Goal: Task Accomplishment & Management: Use online tool/utility

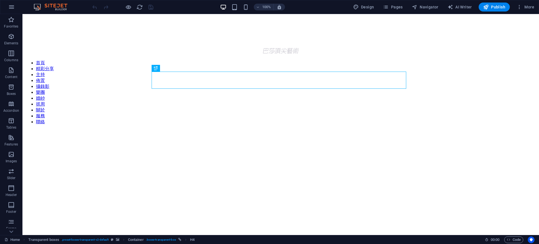
click at [498, 130] on figure at bounding box center [281, 130] width 513 height 0
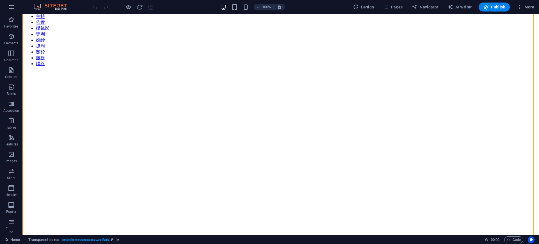
scroll to position [59, 0]
click at [457, 71] on figure at bounding box center [281, 71] width 513 height 0
click at [394, 8] on span "Pages" at bounding box center [393, 7] width 20 height 6
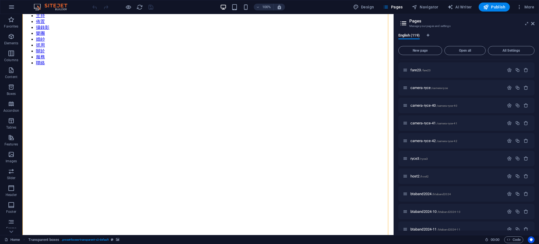
scroll to position [809, 0]
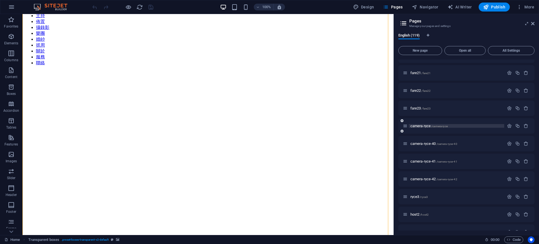
click at [467, 126] on p "camera-ryce /camera-ryce" at bounding box center [457, 126] width 92 height 4
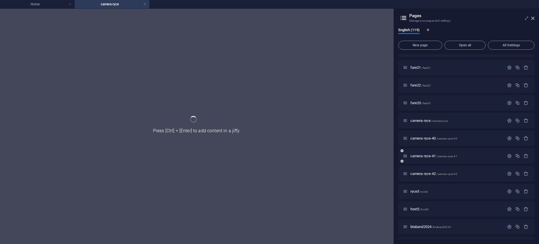
scroll to position [0, 0]
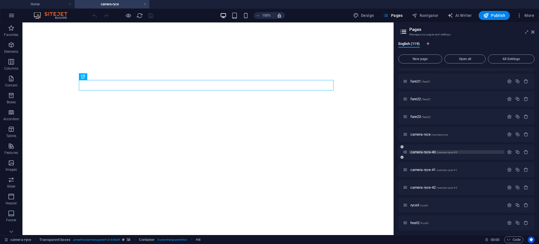
click at [480, 152] on p "camera-ryce-40 /camera-ryce-40" at bounding box center [457, 152] width 92 height 4
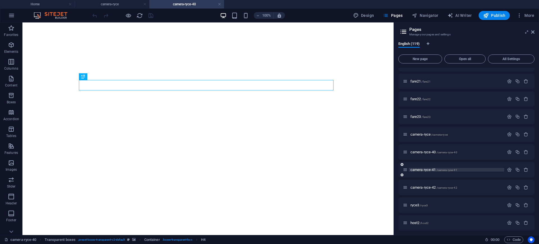
click at [476, 170] on p "camera-ryce-41 /camera-ryce-41" at bounding box center [457, 170] width 92 height 4
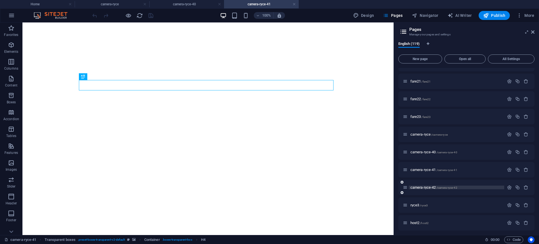
click at [476, 186] on p "camera-ryce-42 /camera-ryce-42" at bounding box center [457, 188] width 92 height 4
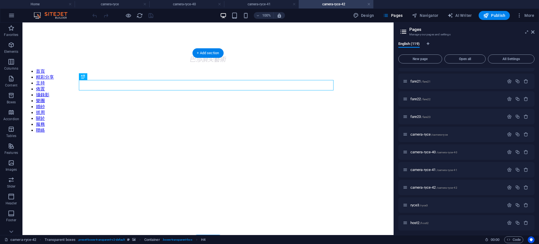
click at [357, 138] on figure at bounding box center [208, 138] width 367 height 0
drag, startPoint x: 534, startPoint y: 33, endPoint x: 234, endPoint y: 70, distance: 301.5
click at [534, 33] on icon at bounding box center [533, 32] width 3 height 4
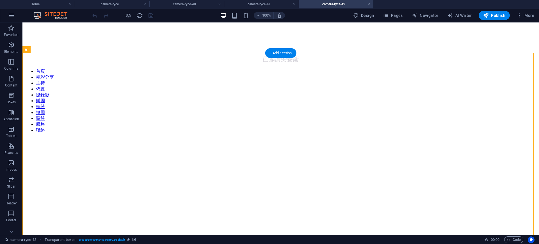
click at [463, 138] on figure at bounding box center [281, 138] width 513 height 0
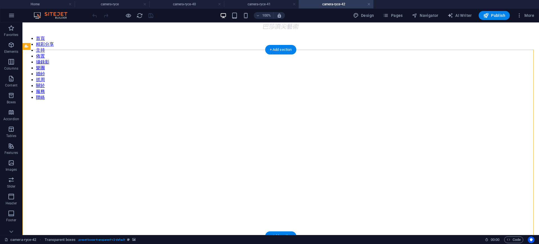
scroll to position [35, 0]
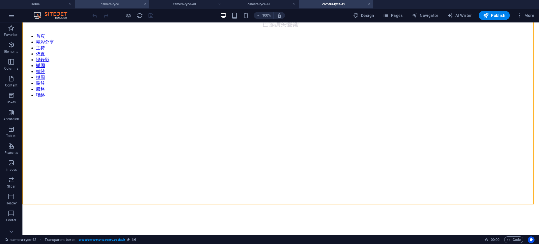
click at [119, 4] on h4 "camera-ryce" at bounding box center [112, 4] width 75 height 6
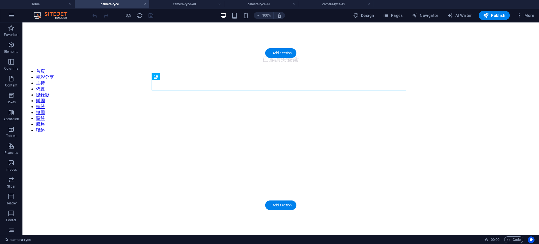
click at [531, 138] on figure at bounding box center [281, 138] width 513 height 0
click at [514, 138] on figure at bounding box center [281, 138] width 513 height 0
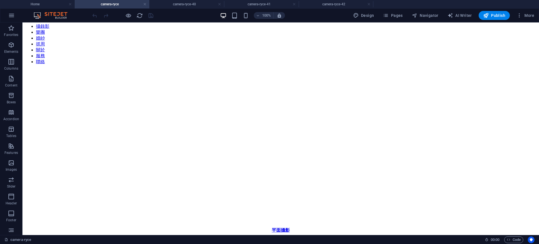
scroll to position [67, 0]
click at [10, 81] on icon "button" at bounding box center [11, 78] width 7 height 7
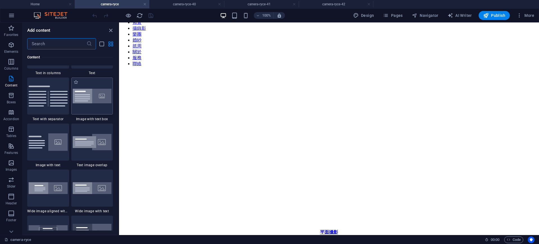
scroll to position [1018, 0]
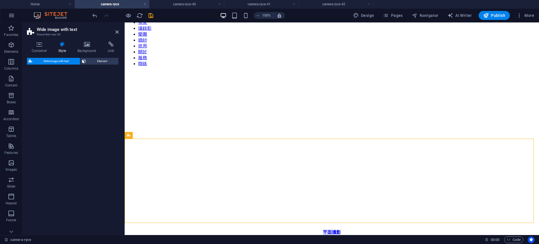
select select "%"
select select "rem"
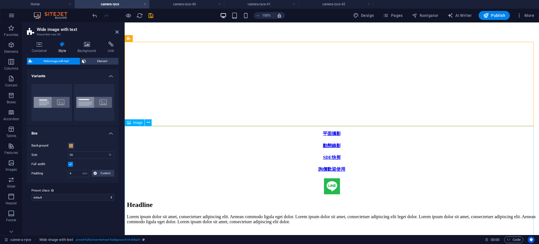
scroll to position [172, 0]
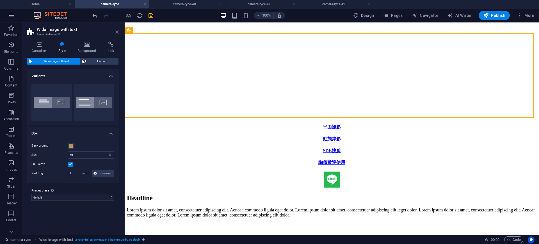
click at [116, 31] on icon at bounding box center [116, 32] width 3 height 4
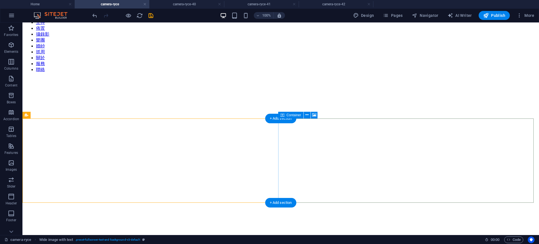
scroll to position [60, 0]
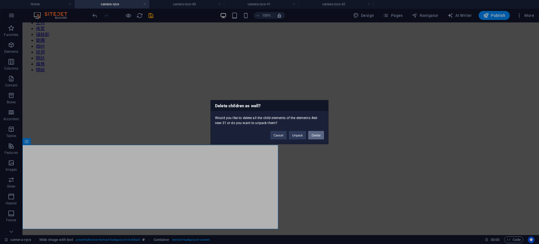
drag, startPoint x: 316, startPoint y: 136, endPoint x: 296, endPoint y: 110, distance: 32.4
click at [316, 136] on button "Delete" at bounding box center [317, 135] width 16 height 8
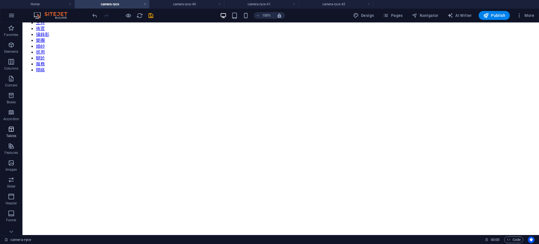
click at [13, 129] on icon "button" at bounding box center [11, 129] width 7 height 7
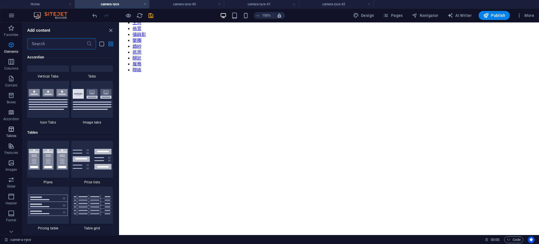
scroll to position [1946, 0]
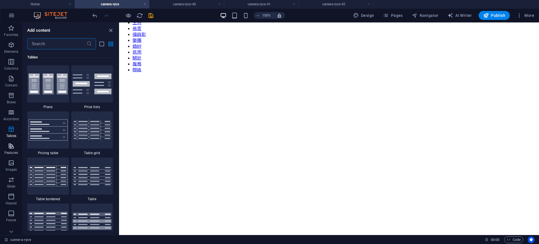
click at [11, 144] on icon "button" at bounding box center [11, 146] width 7 height 7
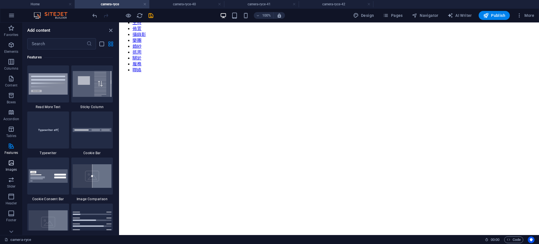
click at [14, 163] on icon "button" at bounding box center [11, 163] width 7 height 7
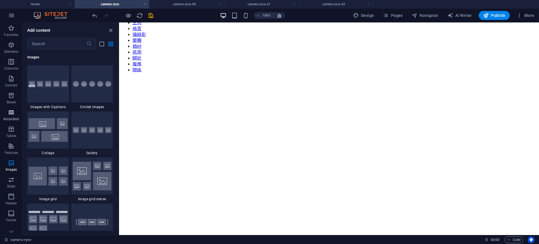
click at [12, 110] on icon "button" at bounding box center [11, 112] width 7 height 7
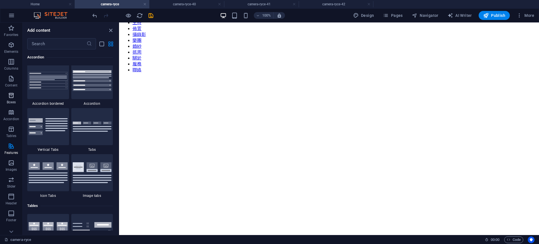
scroll to position [1794, 0]
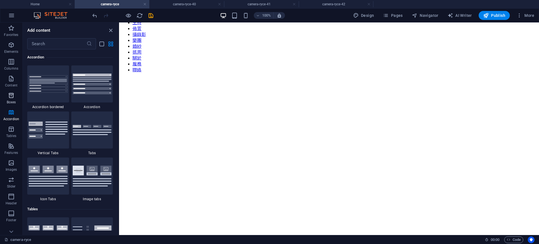
click at [15, 98] on icon "button" at bounding box center [11, 95] width 7 height 7
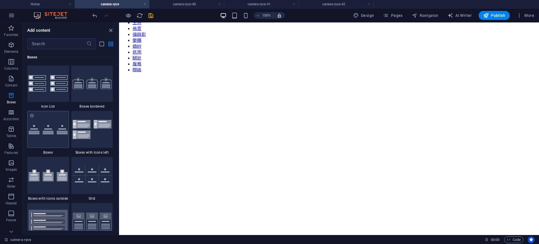
scroll to position [1550, 0]
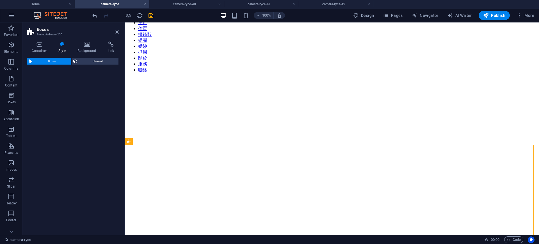
select select "rem"
select select "preset-boxes-v3-border"
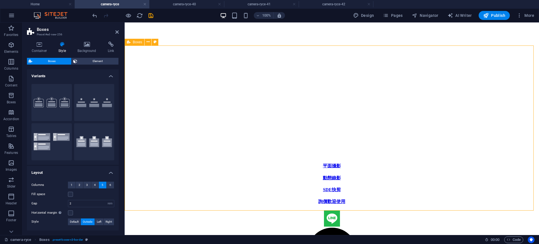
scroll to position [131, 0]
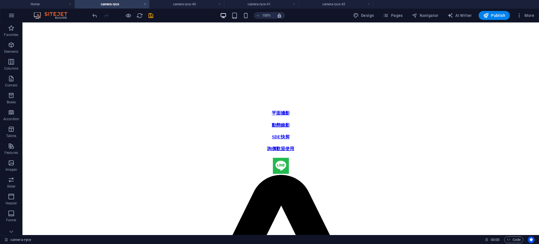
scroll to position [180, 0]
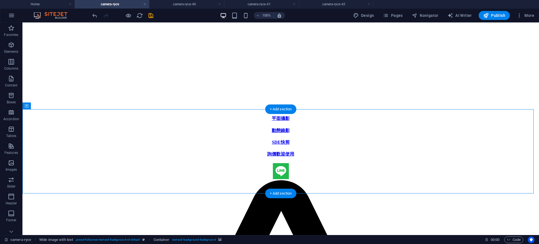
select select "px"
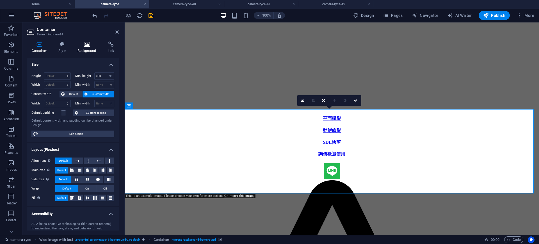
click at [86, 48] on h4 "Background" at bounding box center [88, 48] width 30 height 12
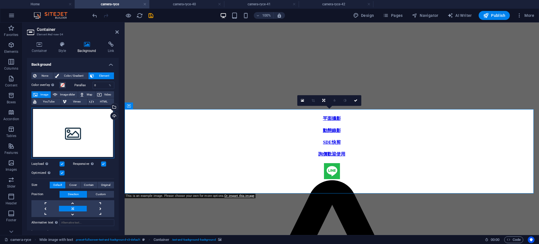
click at [83, 123] on div "Drag files here, click to choose files or select files from Files or our free s…" at bounding box center [72, 133] width 83 height 51
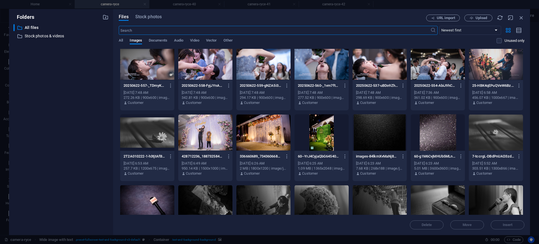
scroll to position [722, 0]
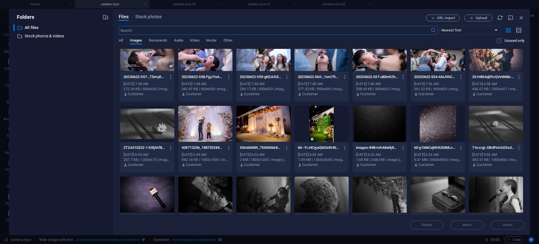
click at [317, 203] on div at bounding box center [322, 194] width 54 height 37
click at [502, 224] on span "Insert" at bounding box center [507, 224] width 29 height 3
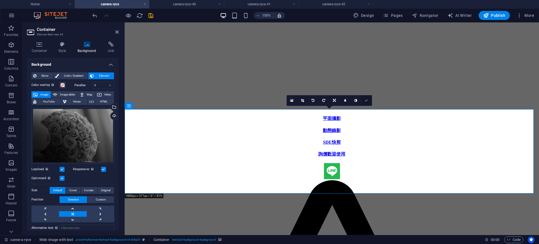
click at [366, 100] on icon at bounding box center [366, 100] width 3 height 3
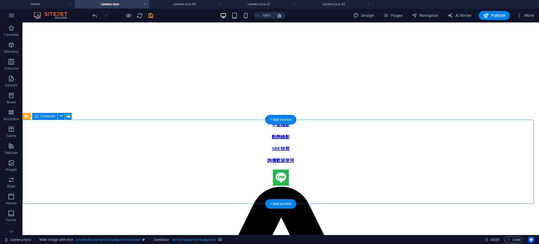
scroll to position [180, 0]
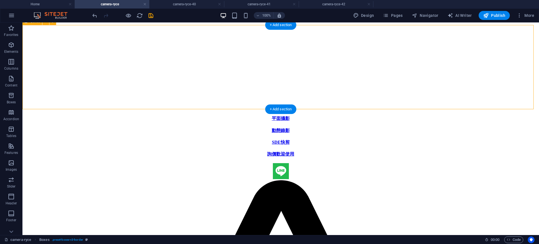
select select "rem"
select select "preset-boxes-v3-border"
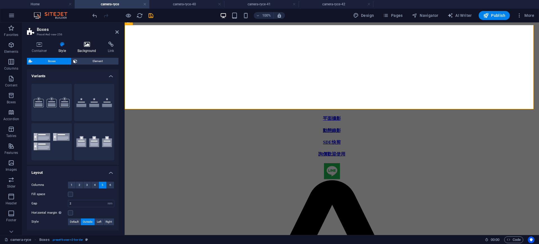
click at [89, 44] on icon at bounding box center [87, 45] width 28 height 6
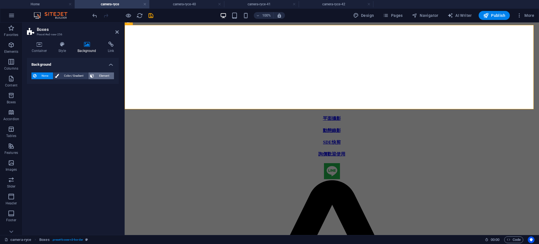
click at [99, 72] on span "Element" at bounding box center [104, 75] width 17 height 7
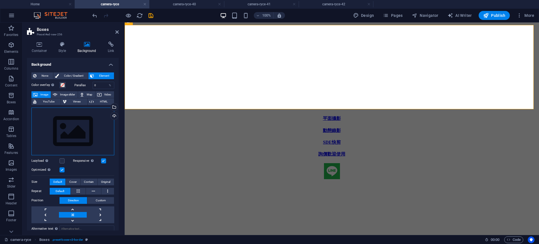
click at [84, 121] on div "Drag files here, click to choose files or select files from Files or our free s…" at bounding box center [72, 132] width 83 height 48
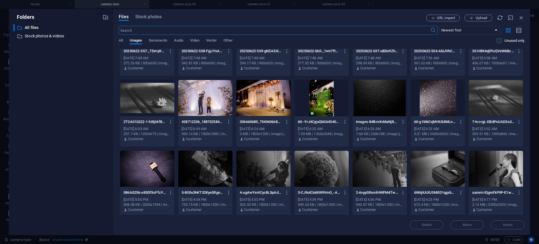
scroll to position [746, 0]
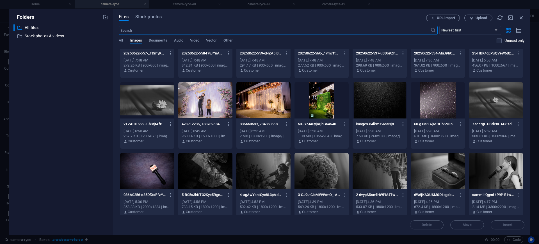
click at [326, 180] on div at bounding box center [322, 171] width 54 height 37
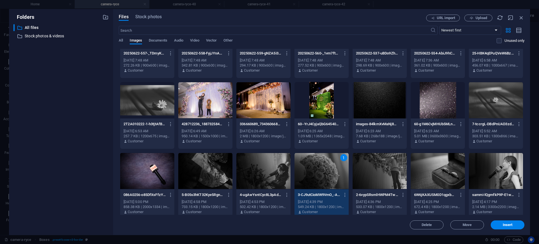
click at [326, 180] on div "1" at bounding box center [322, 171] width 54 height 37
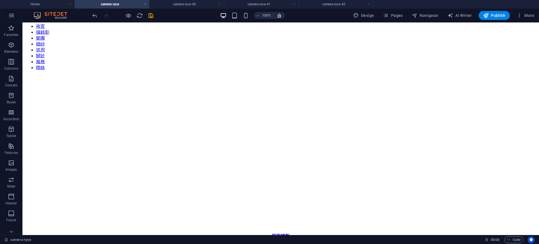
scroll to position [79, 0]
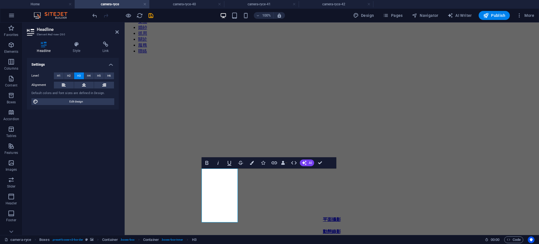
scroll to position [80, 0]
click at [90, 78] on span "H4" at bounding box center [89, 75] width 4 height 7
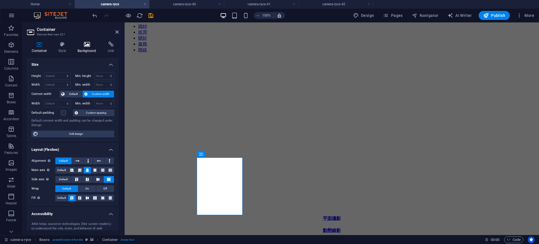
click at [92, 46] on icon at bounding box center [87, 45] width 28 height 6
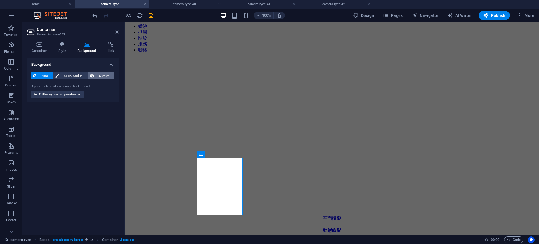
click at [96, 76] on span "Element" at bounding box center [104, 75] width 17 height 7
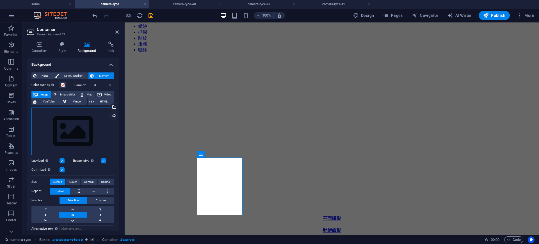
click at [76, 128] on div "Drag files here, click to choose files or select files from Files or our free s…" at bounding box center [72, 132] width 83 height 48
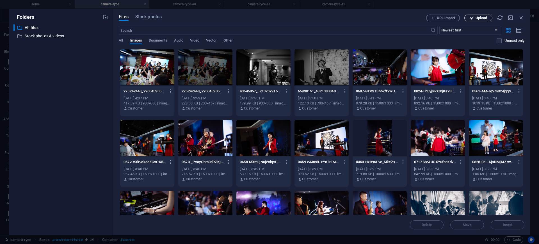
click at [474, 19] on span "Upload" at bounding box center [478, 18] width 23 height 4
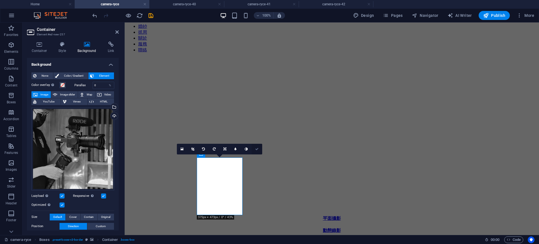
click at [256, 150] on icon at bounding box center [256, 149] width 3 height 3
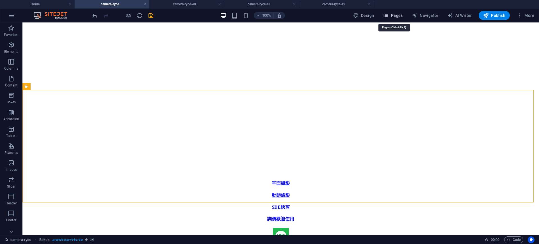
click at [392, 18] on span "Pages" at bounding box center [393, 16] width 20 height 6
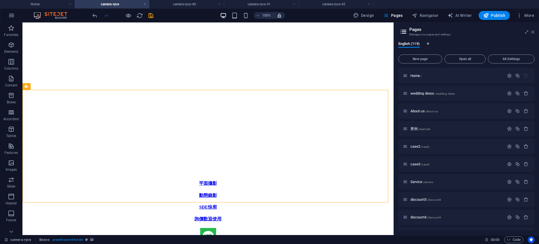
click at [534, 31] on icon at bounding box center [533, 32] width 3 height 4
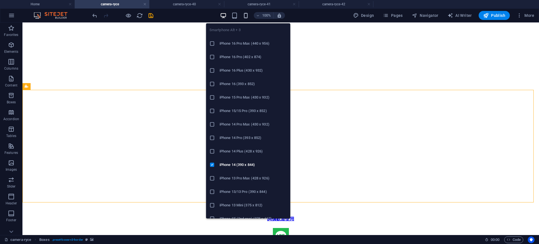
click at [248, 18] on icon "button" at bounding box center [246, 15] width 6 height 6
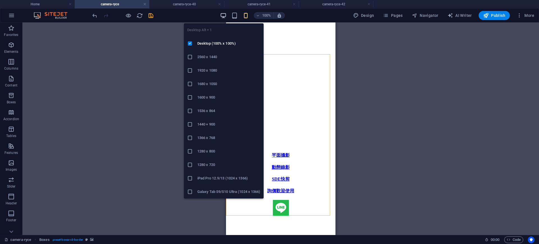
click at [226, 17] on icon "button" at bounding box center [223, 15] width 6 height 6
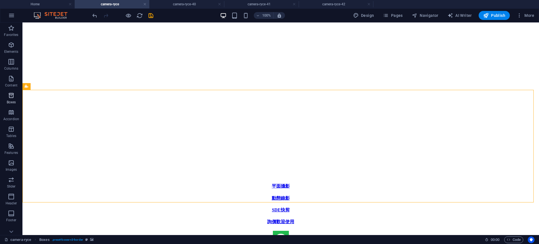
click at [12, 96] on icon "button" at bounding box center [11, 95] width 7 height 7
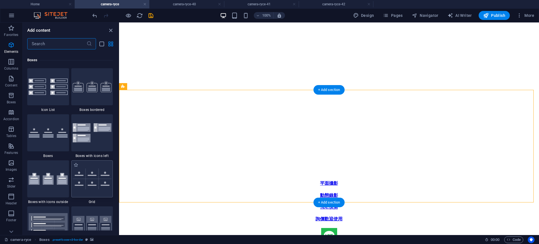
scroll to position [1550, 0]
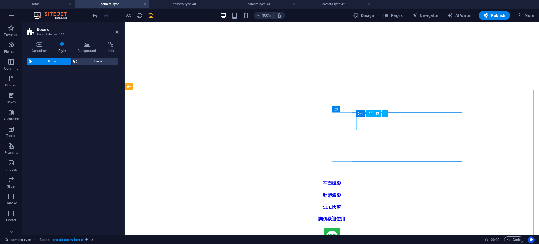
select select "rem"
select select "preset-boxes-v3-icons-outside"
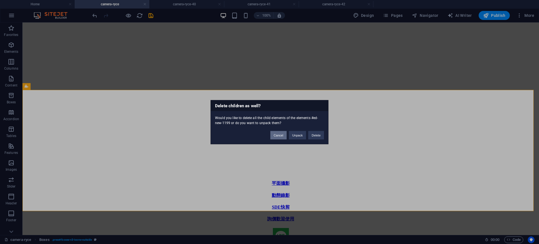
click at [278, 136] on button "Cancel" at bounding box center [279, 135] width 16 height 8
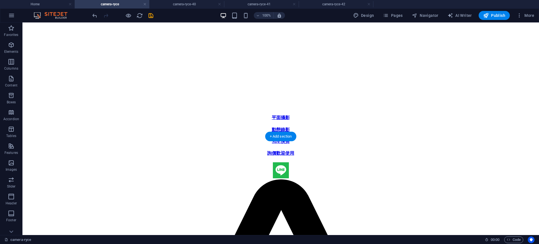
scroll to position [186, 0]
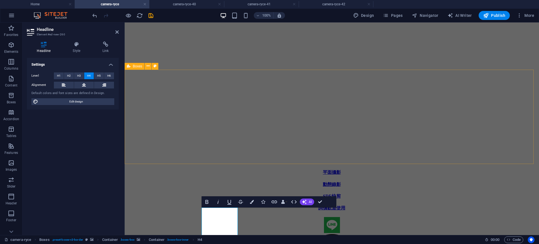
scroll to position [115, 0]
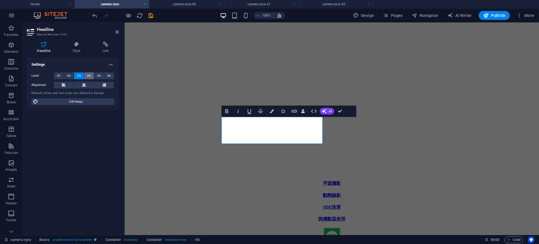
drag, startPoint x: 92, startPoint y: 76, endPoint x: 110, endPoint y: 79, distance: 19.0
click at [92, 77] on button "H4" at bounding box center [89, 75] width 10 height 7
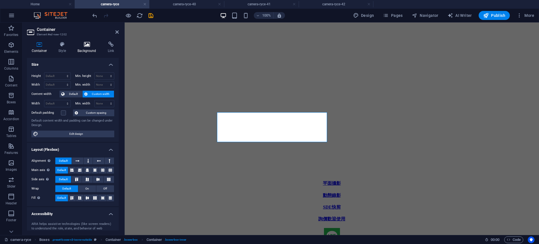
click at [83, 44] on icon at bounding box center [87, 45] width 28 height 6
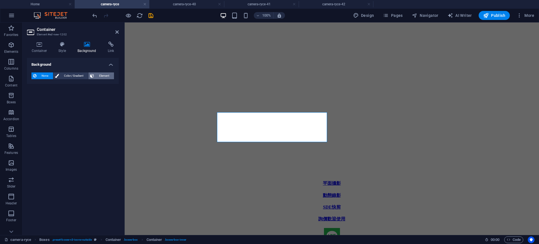
click at [101, 76] on span "Element" at bounding box center [104, 75] width 17 height 7
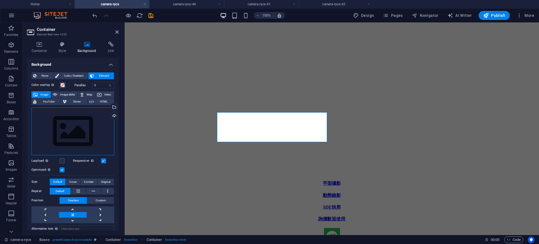
click at [81, 122] on div "Drag files here, click to choose files or select files from Files or our free s…" at bounding box center [72, 132] width 83 height 48
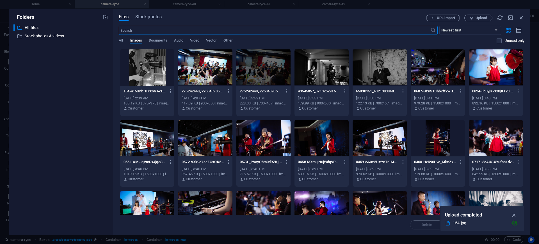
click at [156, 76] on div at bounding box center [147, 67] width 54 height 37
click at [157, 76] on div at bounding box center [147, 67] width 54 height 37
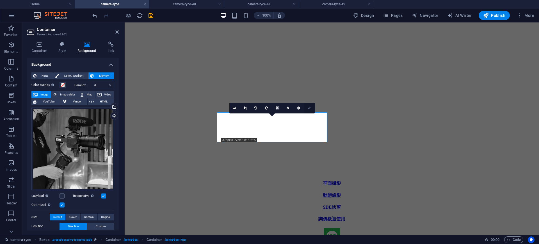
click at [312, 107] on link at bounding box center [309, 108] width 11 height 11
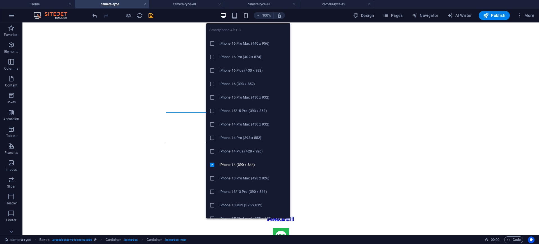
click at [248, 16] on icon "button" at bounding box center [246, 15] width 6 height 6
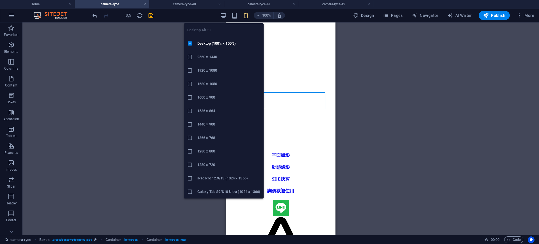
drag, startPoint x: 227, startPoint y: 12, endPoint x: 231, endPoint y: 20, distance: 8.9
click at [227, 13] on icon "button" at bounding box center [223, 15] width 6 height 6
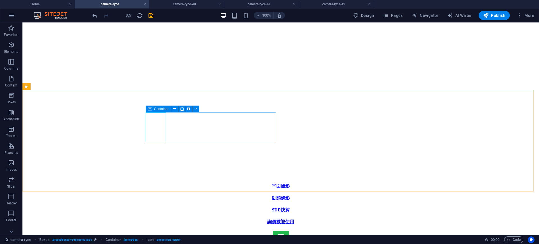
click at [148, 108] on icon at bounding box center [150, 109] width 4 height 7
click at [174, 108] on icon at bounding box center [174, 109] width 3 height 6
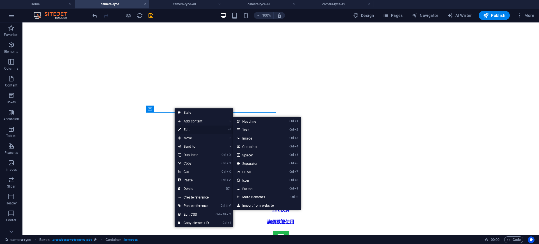
click at [184, 128] on link "⏎ Edit" at bounding box center [194, 130] width 38 height 8
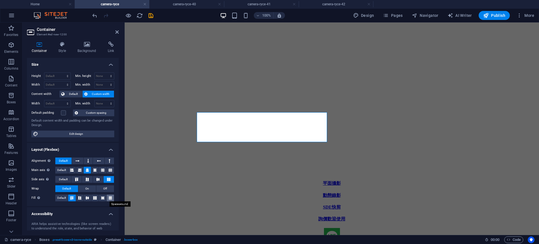
click at [110, 199] on icon at bounding box center [110, 197] width 7 height 3
click at [64, 196] on span "Default" at bounding box center [61, 198] width 9 height 7
click at [98, 179] on icon at bounding box center [98, 179] width 7 height 3
click at [108, 180] on icon at bounding box center [108, 179] width 7 height 3
click at [94, 170] on icon at bounding box center [94, 170] width 3 height 7
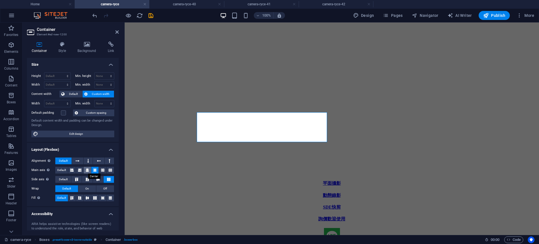
click at [87, 172] on icon at bounding box center [87, 170] width 3 height 7
click at [86, 161] on button at bounding box center [88, 161] width 9 height 7
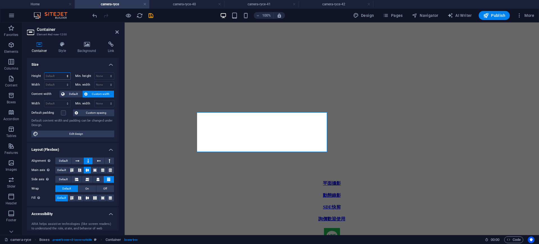
click at [67, 77] on select "Default px rem % vh vw" at bounding box center [57, 76] width 26 height 7
select select "px"
click at [62, 73] on select "Default px rem % vh vw" at bounding box center [57, 76] width 26 height 7
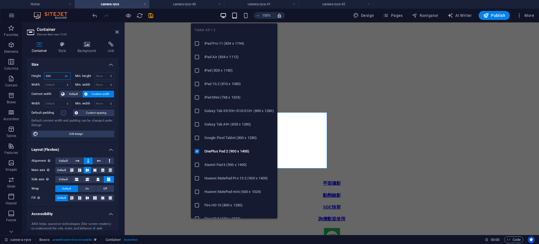
type input "200"
click at [237, 17] on icon "button" at bounding box center [235, 15] width 6 height 6
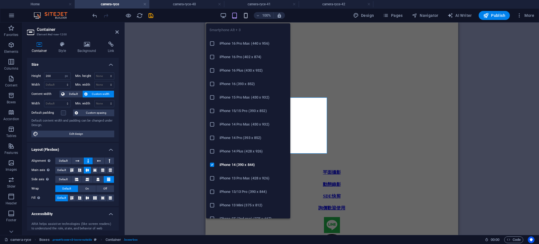
click at [246, 14] on icon "button" at bounding box center [246, 15] width 6 height 6
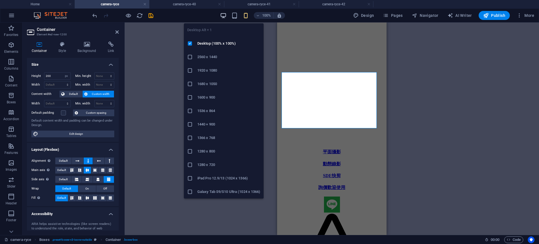
click at [226, 15] on icon "button" at bounding box center [223, 15] width 6 height 6
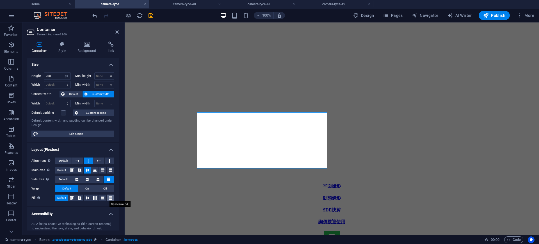
click at [108, 198] on icon at bounding box center [110, 197] width 7 height 3
click at [63, 198] on span "Default" at bounding box center [61, 198] width 9 height 7
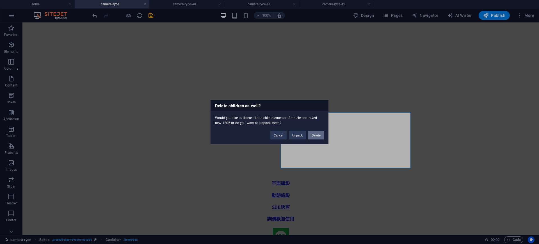
drag, startPoint x: 317, startPoint y: 135, endPoint x: 216, endPoint y: 186, distance: 112.7
click at [317, 135] on button "Delete" at bounding box center [317, 135] width 16 height 8
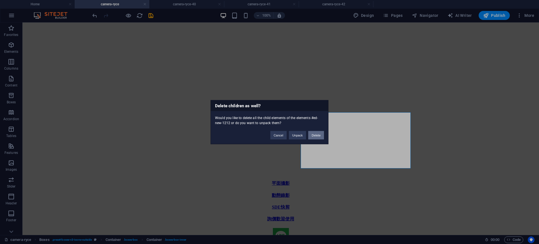
drag, startPoint x: 314, startPoint y: 134, endPoint x: 287, endPoint y: 126, distance: 29.1
click at [314, 134] on button "Delete" at bounding box center [317, 135] width 16 height 8
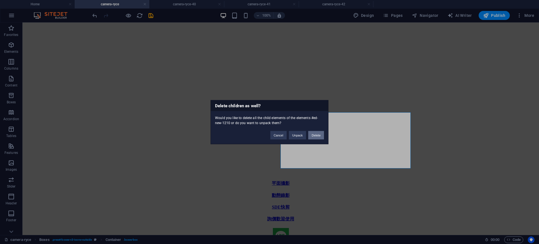
click at [321, 134] on button "Delete" at bounding box center [317, 135] width 16 height 8
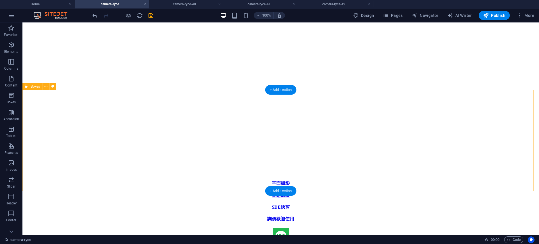
select select "rem"
select select "preset-boxes-v3-icons-outside"
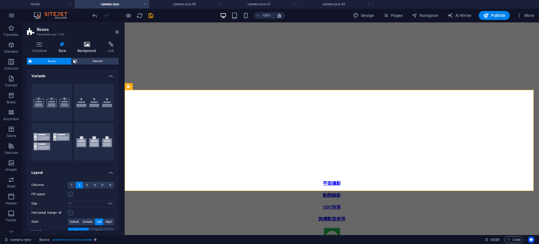
click at [92, 51] on h4 "Background" at bounding box center [88, 48] width 30 height 12
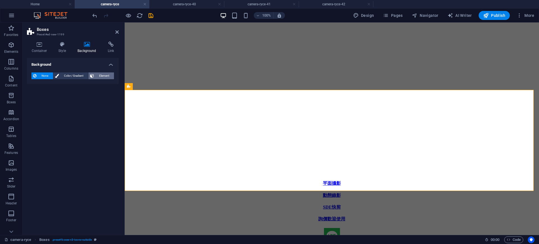
click at [101, 77] on span "Element" at bounding box center [104, 75] width 17 height 7
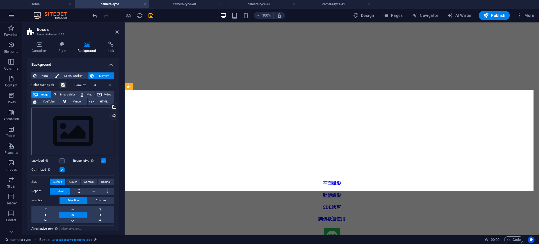
click at [70, 147] on div "Drag files here, click to choose files or select files from Files or our free s…" at bounding box center [72, 132] width 83 height 48
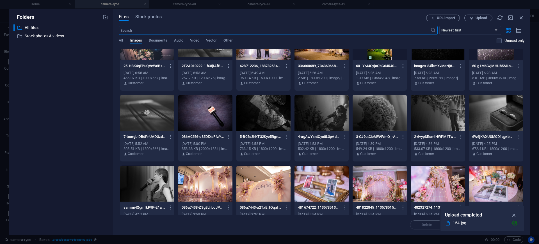
scroll to position [813, 0]
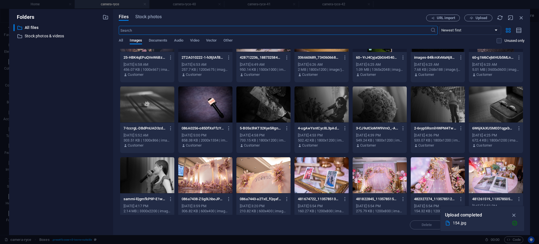
click at [383, 104] on div at bounding box center [380, 104] width 54 height 37
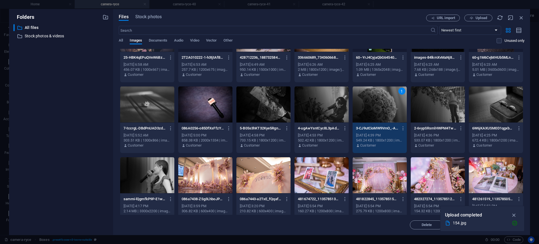
click at [383, 104] on div "1" at bounding box center [380, 104] width 54 height 37
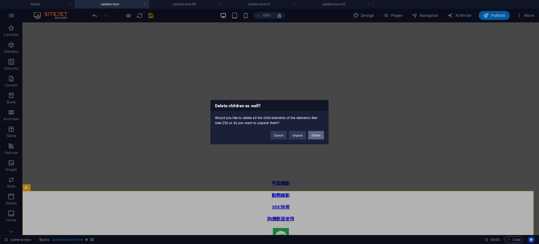
click at [318, 133] on button "Delete" at bounding box center [317, 135] width 16 height 8
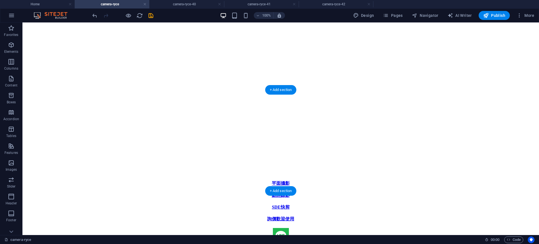
click at [489, 244] on figure at bounding box center [281, 245] width 513 height 0
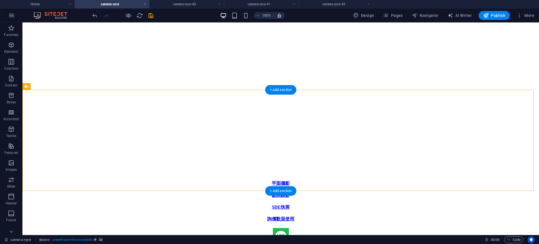
click at [488, 244] on figure at bounding box center [281, 245] width 513 height 0
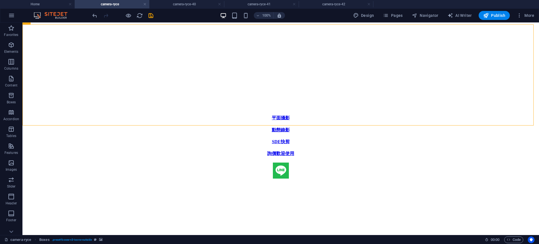
scroll to position [162, 0]
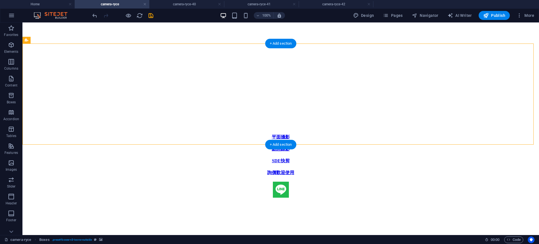
click at [290, 199] on figure at bounding box center [281, 199] width 513 height 0
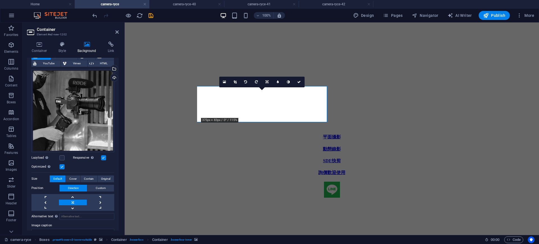
scroll to position [35, 0]
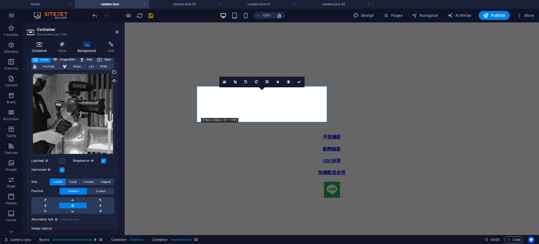
click at [42, 45] on icon at bounding box center [39, 45] width 25 height 6
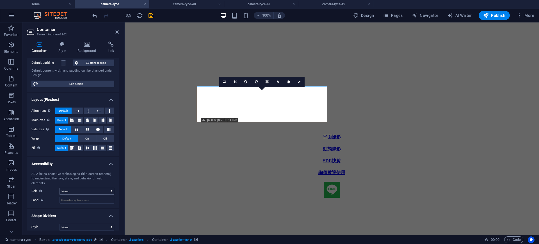
scroll to position [50, 0]
click at [67, 47] on icon at bounding box center [62, 45] width 17 height 6
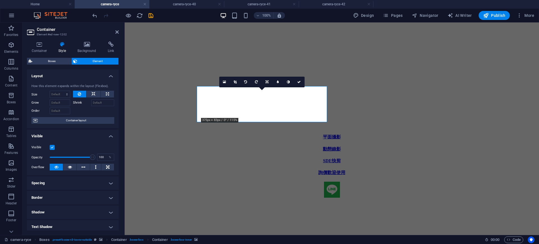
click at [111, 199] on h4 "Border" at bounding box center [73, 197] width 92 height 13
click at [71, 207] on button at bounding box center [74, 209] width 11 height 7
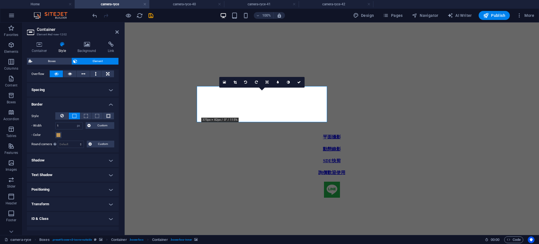
scroll to position [105, 0]
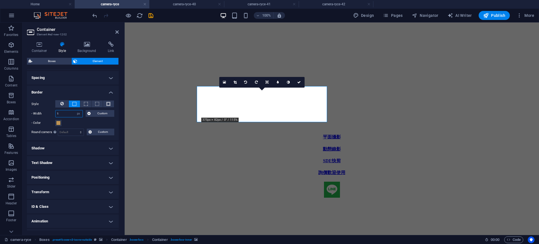
drag, startPoint x: 65, startPoint y: 114, endPoint x: 42, endPoint y: 112, distance: 23.6
click at [42, 112] on div "- Width 1 auto px rem % vh vw Custom Custom" at bounding box center [72, 113] width 83 height 7
type input "2"
click at [348, 199] on figure at bounding box center [332, 199] width 410 height 0
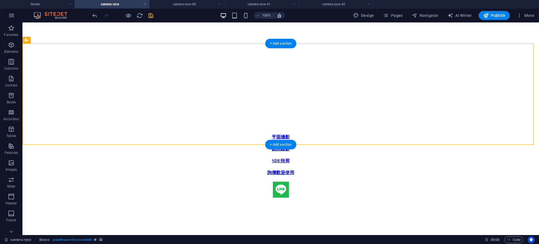
click at [330, 199] on figure at bounding box center [281, 199] width 513 height 0
click at [315, 199] on figure at bounding box center [281, 199] width 513 height 0
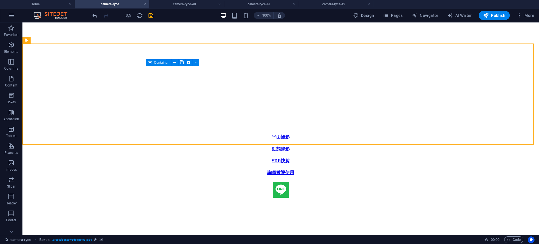
click at [150, 61] on icon at bounding box center [150, 62] width 4 height 7
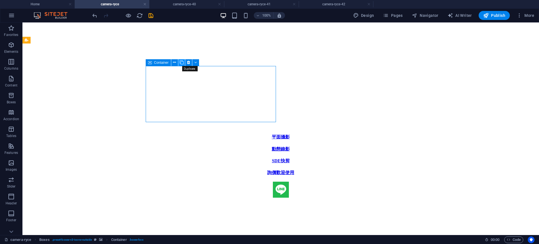
click at [181, 61] on icon at bounding box center [182, 63] width 4 height 6
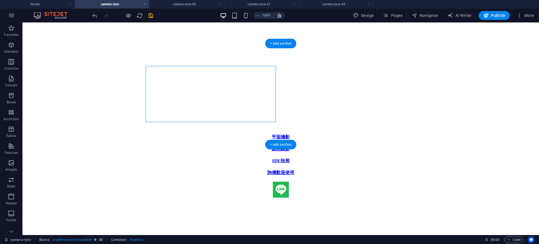
click at [470, 199] on figure at bounding box center [281, 199] width 513 height 0
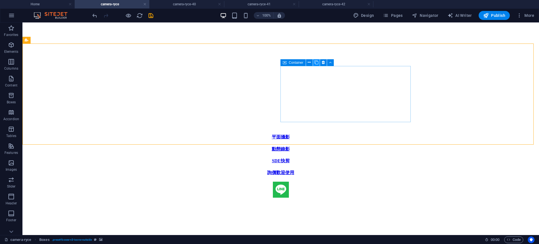
click at [316, 61] on icon at bounding box center [317, 63] width 4 height 6
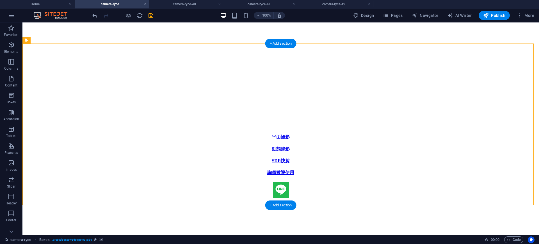
click at [342, 199] on figure at bounding box center [281, 199] width 513 height 0
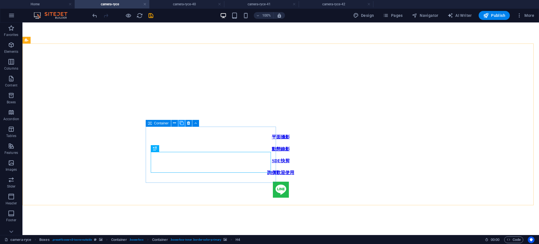
click at [181, 122] on icon at bounding box center [182, 123] width 4 height 6
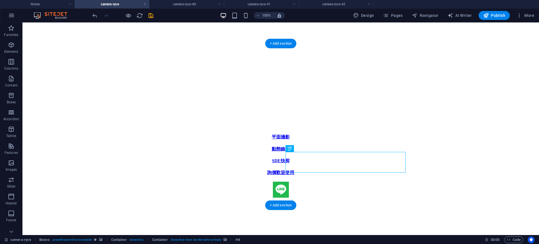
click at [448, 199] on figure at bounding box center [281, 199] width 513 height 0
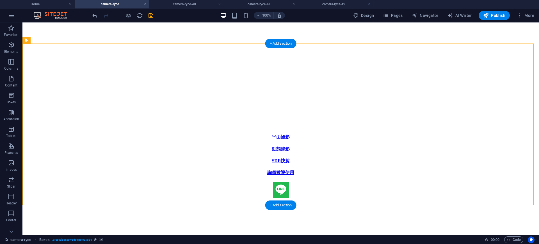
click at [419, 199] on figure at bounding box center [281, 199] width 513 height 0
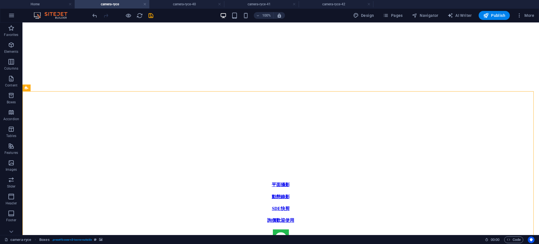
scroll to position [117, 0]
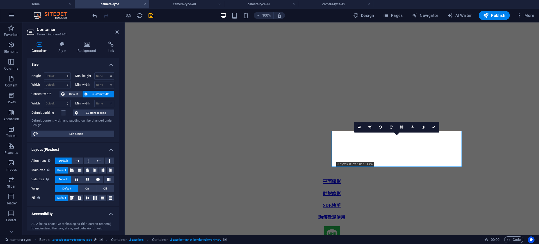
click at [84, 38] on div "Container Style Background Link Size Height Default px rem % vh vw Min. height …" at bounding box center [72, 136] width 101 height 198
click at [86, 42] on icon at bounding box center [87, 45] width 28 height 6
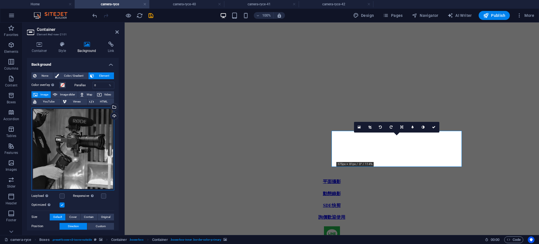
click at [86, 135] on div "Drag files here, click to choose files or select files from Files or our free s…" at bounding box center [72, 149] width 83 height 83
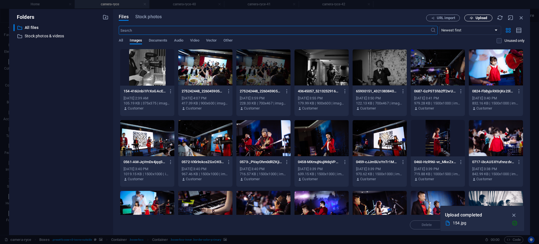
click at [475, 19] on span "Upload" at bounding box center [478, 18] width 23 height 4
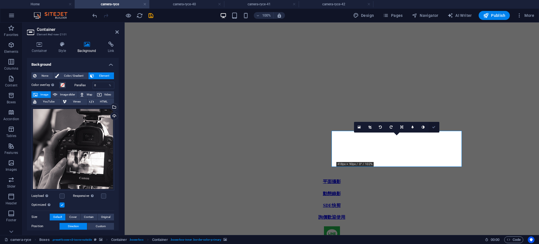
click at [436, 128] on icon at bounding box center [433, 127] width 3 height 3
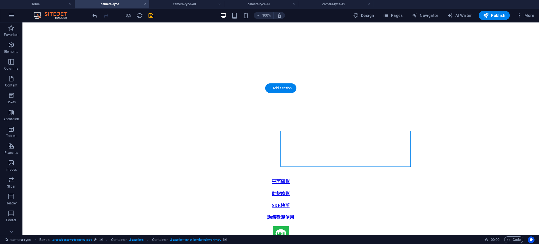
click at [451, 244] on figure at bounding box center [281, 244] width 513 height 0
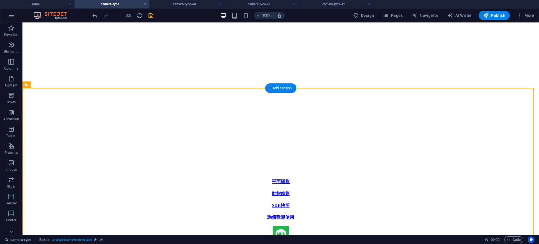
select select "px"
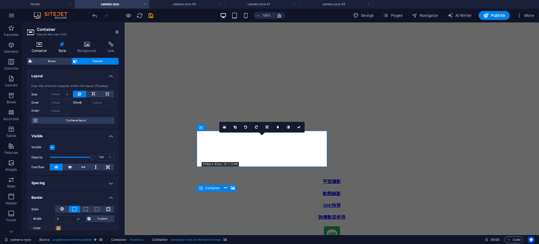
click at [40, 46] on icon at bounding box center [39, 45] width 25 height 6
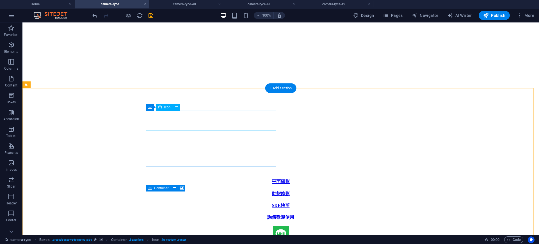
select select "xMidYMid"
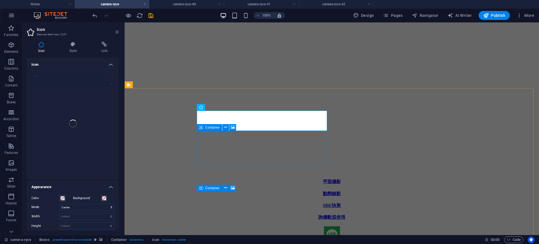
click at [118, 33] on icon at bounding box center [116, 32] width 3 height 4
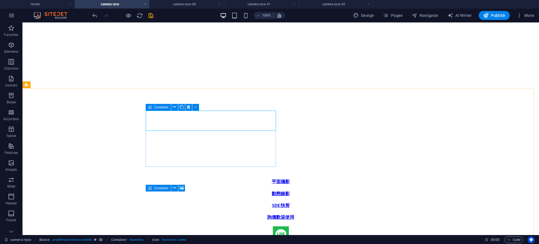
drag, startPoint x: 149, startPoint y: 106, endPoint x: 151, endPoint y: 108, distance: 3.2
click at [149, 106] on icon at bounding box center [150, 107] width 4 height 7
click at [174, 106] on icon at bounding box center [174, 107] width 3 height 6
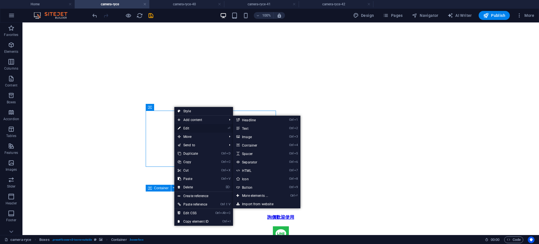
click at [183, 129] on link "⏎ Edit" at bounding box center [193, 128] width 38 height 8
select select "px"
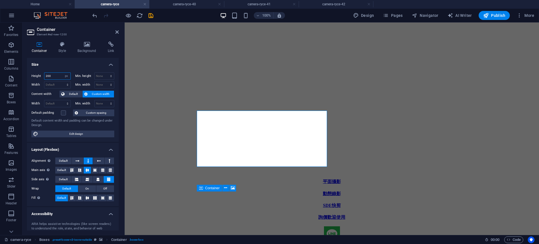
drag, startPoint x: 56, startPoint y: 74, endPoint x: 28, endPoint y: 68, distance: 29.3
click at [28, 68] on div "Height 200 Default px rem % vh vw Min. height None px rem % vh vw Width Default…" at bounding box center [73, 105] width 92 height 74
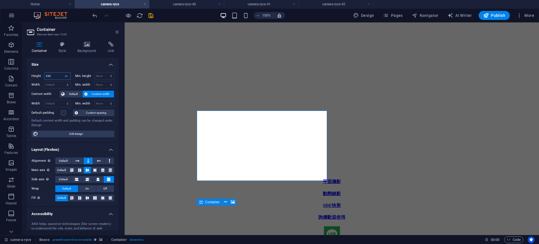
type input "250"
click at [116, 32] on icon at bounding box center [116, 32] width 3 height 4
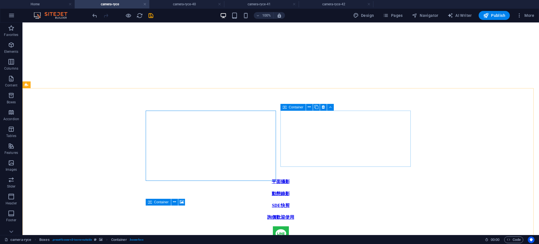
drag, startPoint x: 285, startPoint y: 107, endPoint x: 290, endPoint y: 108, distance: 4.9
click at [286, 107] on icon at bounding box center [285, 107] width 4 height 7
click at [309, 108] on icon at bounding box center [309, 107] width 3 height 6
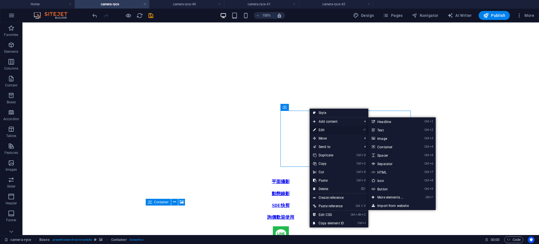
click at [317, 128] on link "⏎ Edit" at bounding box center [329, 130] width 38 height 8
select select "px"
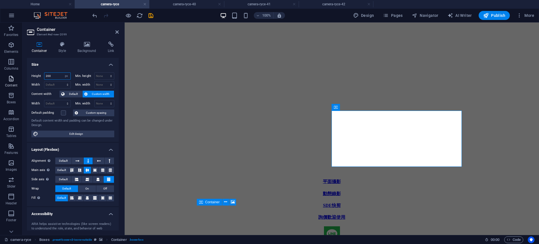
drag, startPoint x: 61, startPoint y: 75, endPoint x: 15, endPoint y: 73, distance: 46.7
click at [15, 73] on section "Favorites Elements Columns Content Boxes Accordion Tables Features Images Slide…" at bounding box center [269, 128] width 539 height 213
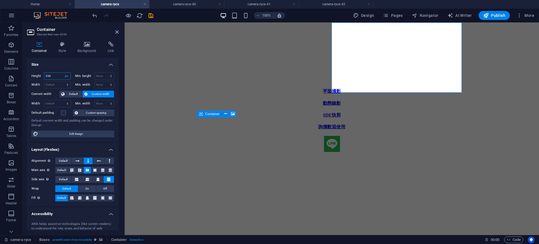
scroll to position [201, 0]
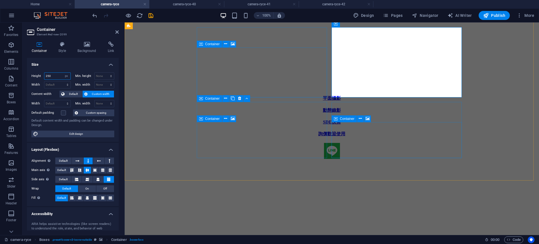
click at [201, 99] on icon at bounding box center [201, 98] width 4 height 7
type input "250"
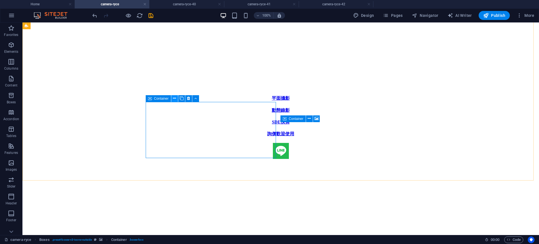
click at [173, 96] on icon at bounding box center [174, 99] width 3 height 6
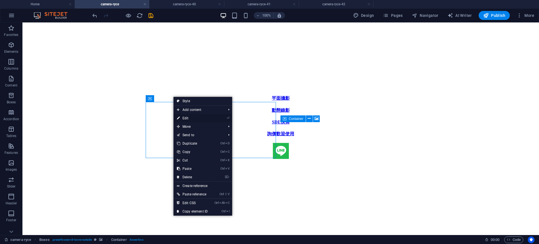
click at [182, 118] on link "⏎ Edit" at bounding box center [193, 118] width 38 height 8
select select "px"
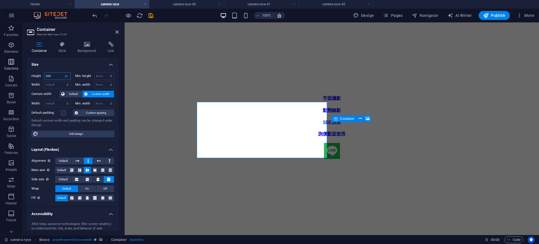
drag, startPoint x: 58, startPoint y: 77, endPoint x: 4, endPoint y: 70, distance: 53.8
click at [0, 71] on section "Favorites Elements Columns Content Boxes Accordion Tables Features Images Slide…" at bounding box center [269, 128] width 539 height 213
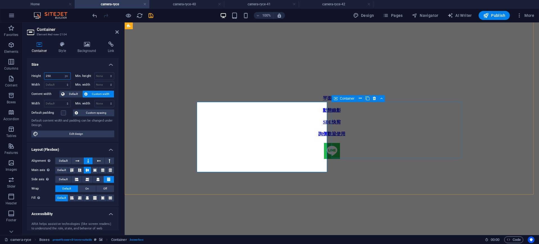
click at [338, 99] on icon at bounding box center [336, 98] width 4 height 7
type input "250"
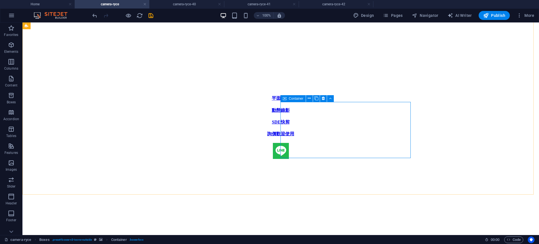
click at [289, 98] on span "Container" at bounding box center [296, 98] width 15 height 3
click at [310, 98] on icon at bounding box center [309, 99] width 3 height 6
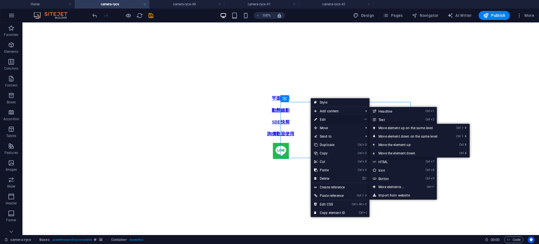
click at [322, 117] on link "⏎ Edit" at bounding box center [330, 119] width 38 height 8
select select "px"
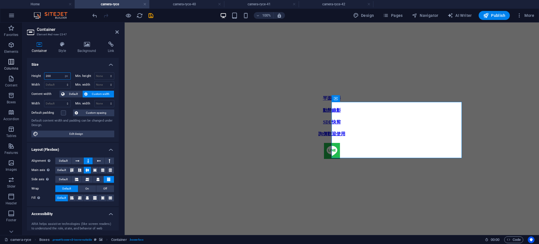
drag, startPoint x: 42, startPoint y: 72, endPoint x: 0, endPoint y: 71, distance: 42.2
click at [0, 70] on section "Favorites Elements Columns Content Boxes Accordion Tables Features Images Slide…" at bounding box center [269, 128] width 539 height 213
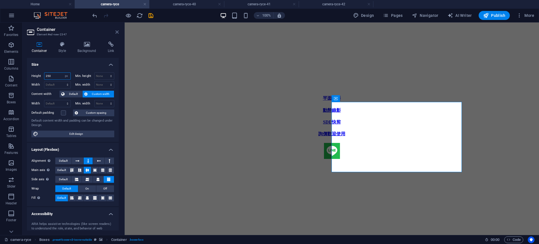
type input "250"
click at [117, 32] on icon at bounding box center [116, 32] width 3 height 4
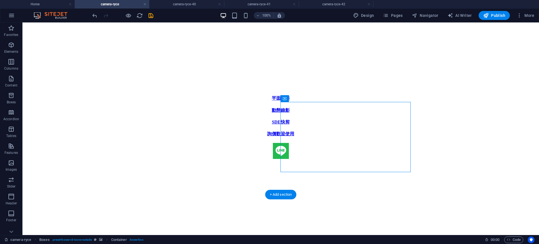
click at [516, 160] on figure at bounding box center [281, 160] width 513 height 0
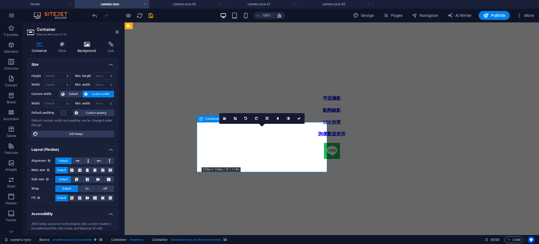
click at [80, 43] on icon at bounding box center [87, 45] width 28 height 6
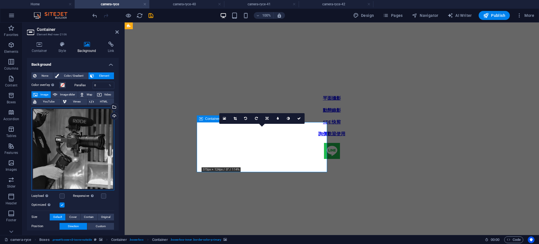
click at [76, 139] on div "Drag files here, click to choose files or select files from Files or our free s…" at bounding box center [72, 149] width 83 height 83
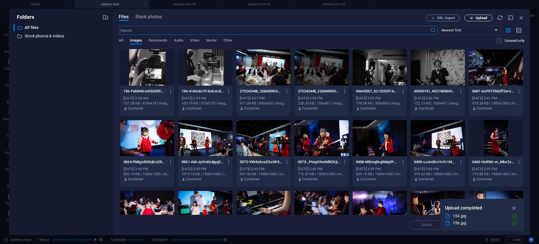
click at [474, 17] on span "Upload" at bounding box center [478, 18] width 23 height 4
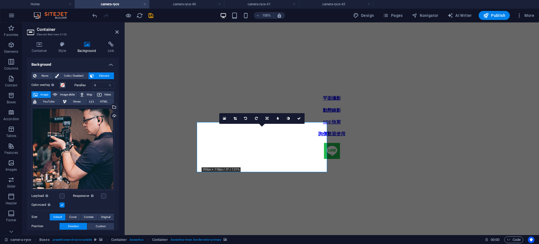
drag, startPoint x: 117, startPoint y: 31, endPoint x: 111, endPoint y: 22, distance: 11.5
click at [117, 31] on icon at bounding box center [116, 32] width 3 height 4
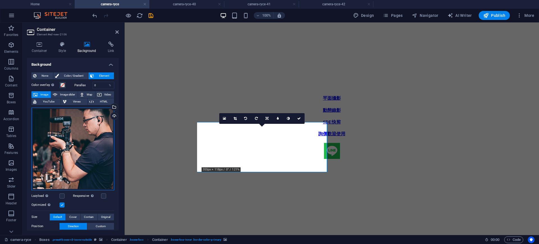
click at [98, 132] on div "Drag files here, click to choose files or select files from Files or our free s…" at bounding box center [72, 149] width 83 height 83
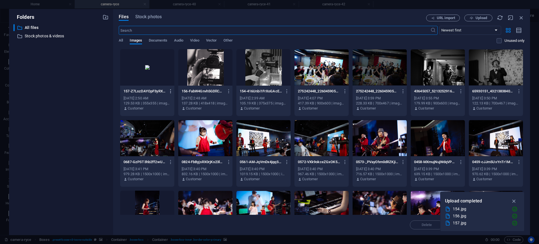
click at [171, 91] on icon "button" at bounding box center [170, 91] width 5 height 5
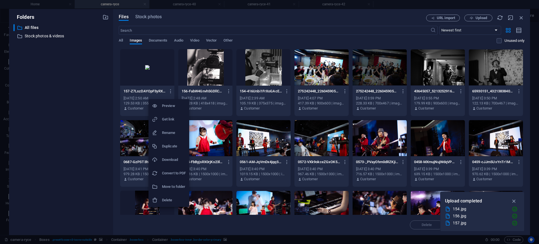
click at [169, 199] on h6 "Delete" at bounding box center [174, 200] width 24 height 7
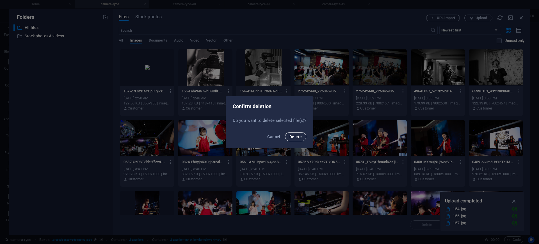
click at [295, 135] on span "Delete" at bounding box center [296, 137] width 12 height 4
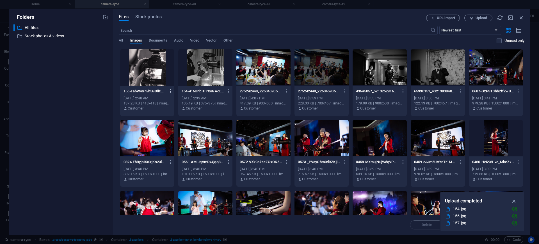
click at [172, 91] on icon "button" at bounding box center [170, 91] width 5 height 5
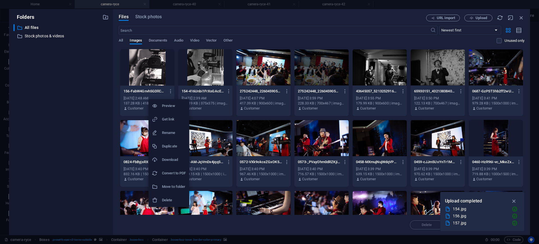
click at [174, 198] on h6 "Delete" at bounding box center [174, 200] width 24 height 7
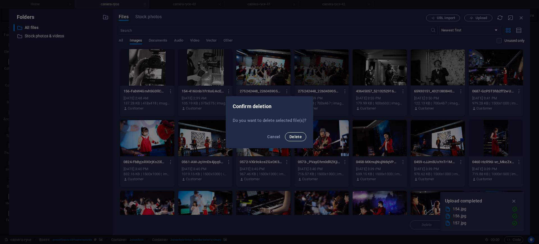
click at [296, 137] on span "Delete" at bounding box center [296, 137] width 12 height 4
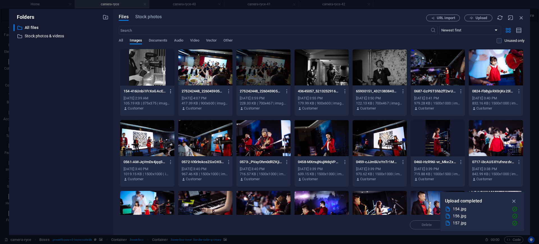
click at [171, 89] on icon "button" at bounding box center [170, 91] width 5 height 5
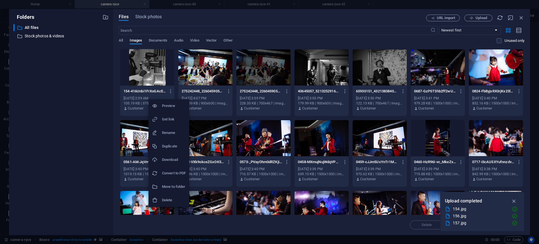
click at [174, 201] on h6 "Delete" at bounding box center [174, 200] width 24 height 7
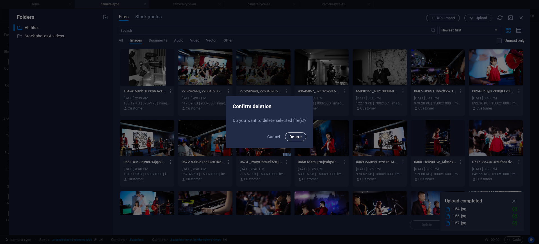
click at [296, 136] on span "Delete" at bounding box center [296, 137] width 12 height 4
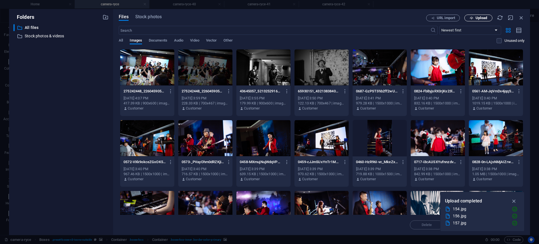
click at [483, 17] on span "Upload" at bounding box center [482, 17] width 12 height 3
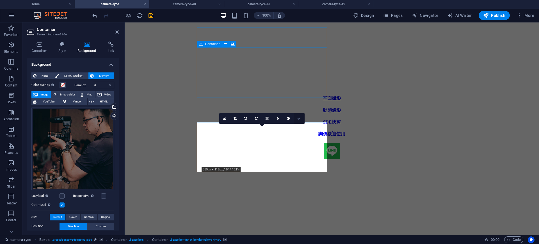
click at [300, 120] on link at bounding box center [299, 118] width 11 height 11
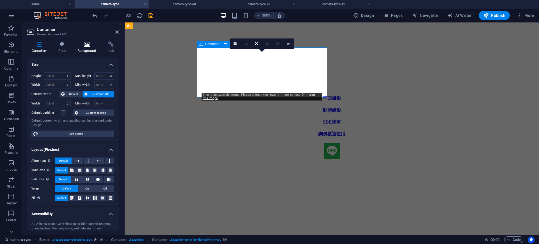
click at [85, 43] on icon at bounding box center [87, 45] width 28 height 6
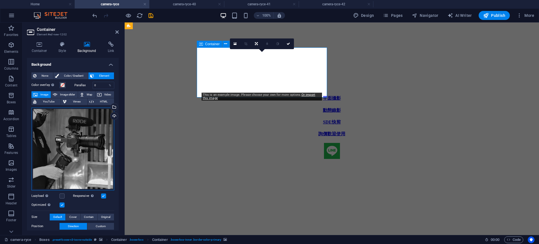
click at [78, 165] on div "Drag files here, click to choose files or select files from Files or our free s…" at bounding box center [72, 149] width 83 height 83
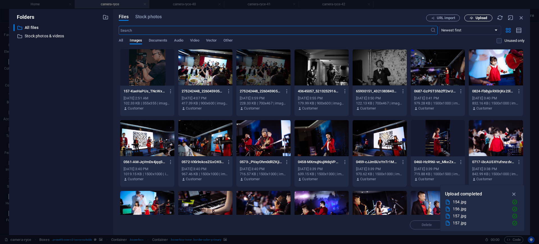
click at [478, 19] on span "Upload" at bounding box center [482, 17] width 12 height 3
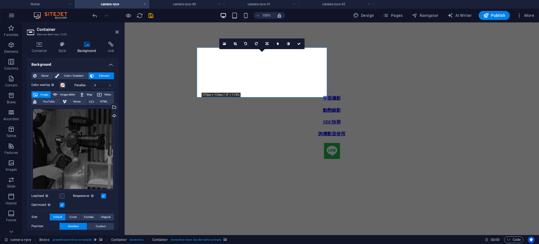
click at [115, 31] on h2 "Container" at bounding box center [78, 29] width 82 height 5
click at [117, 32] on icon at bounding box center [116, 32] width 3 height 4
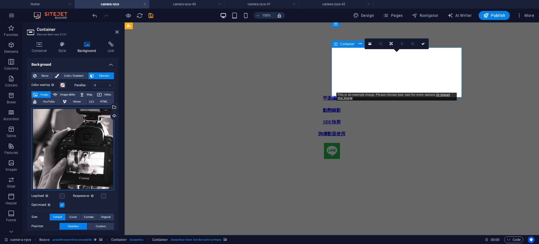
click at [94, 144] on div "Drag files here, click to choose files or select files from Files or our free s…" at bounding box center [72, 149] width 83 height 83
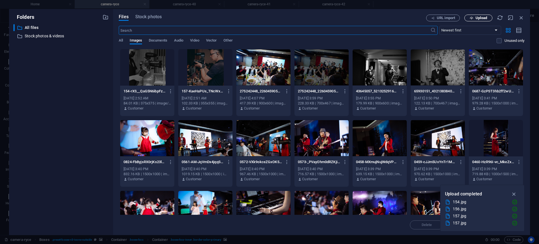
click at [489, 17] on span "Upload" at bounding box center [478, 18] width 23 height 4
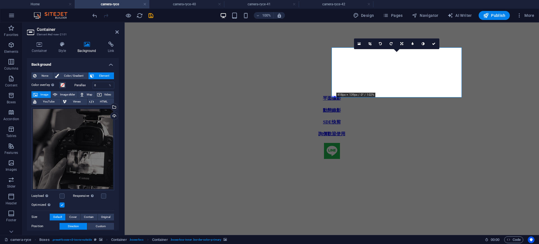
click at [494, 160] on figure at bounding box center [332, 160] width 410 height 0
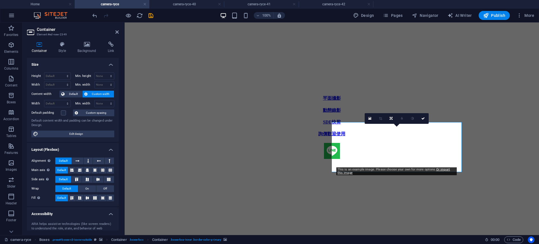
drag, startPoint x: 85, startPoint y: 48, endPoint x: 74, endPoint y: 132, distance: 84.4
click at [85, 48] on h4 "Background" at bounding box center [88, 48] width 30 height 12
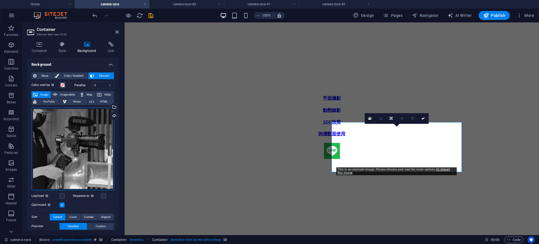
click at [71, 144] on div "Drag files here, click to choose files or select files from Files or our free s…" at bounding box center [72, 149] width 83 height 83
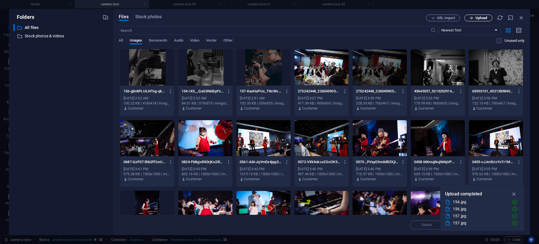
click at [491, 17] on button "Upload" at bounding box center [479, 18] width 28 height 7
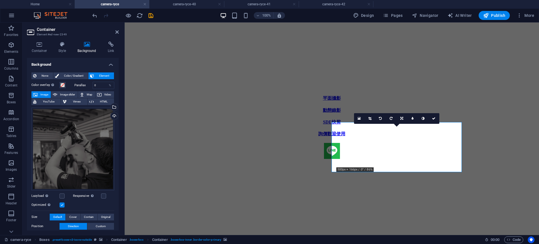
click at [511, 160] on figure at bounding box center [332, 160] width 410 height 0
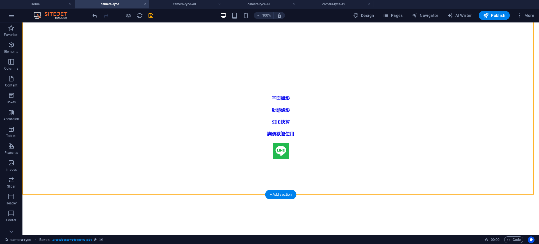
click at [487, 160] on figure at bounding box center [281, 160] width 513 height 0
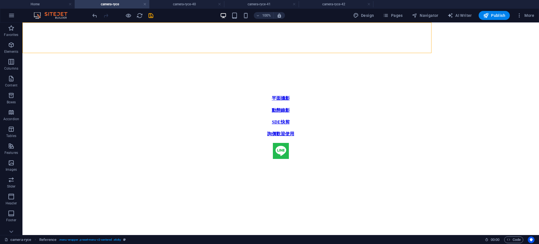
click at [502, 160] on figure at bounding box center [281, 160] width 513 height 0
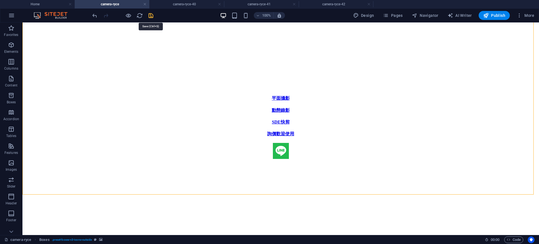
click at [149, 13] on icon "save" at bounding box center [151, 15] width 6 height 6
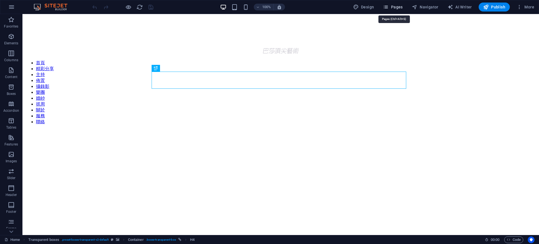
click at [391, 7] on span "Pages" at bounding box center [393, 7] width 20 height 6
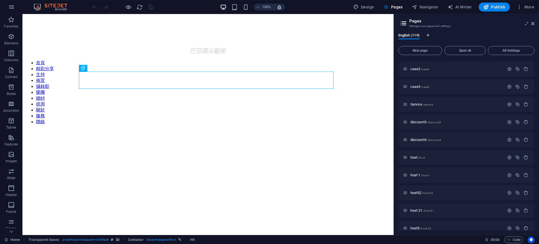
scroll to position [70, 0]
drag, startPoint x: 535, startPoint y: 77, endPoint x: 539, endPoint y: 102, distance: 25.4
click at [539, 102] on div "English (119) New page Open all All Settings Home / wedding dress /wedding-dres…" at bounding box center [467, 132] width 146 height 207
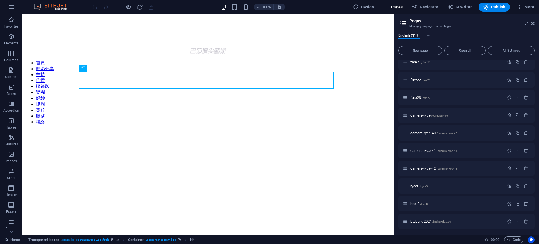
scroll to position [850, 0]
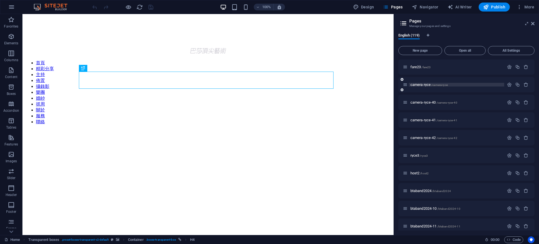
click at [454, 84] on p "camera-ryce /camera-ryce" at bounding box center [457, 85] width 92 height 4
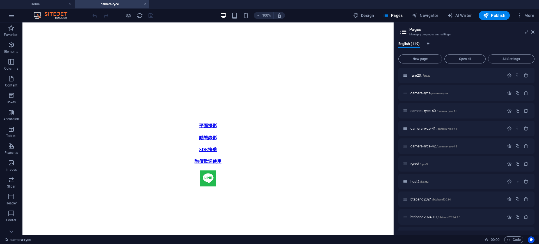
scroll to position [167, 0]
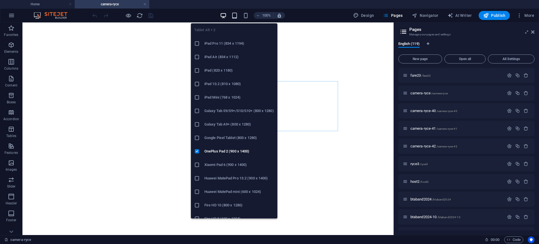
click at [235, 14] on icon "button" at bounding box center [235, 15] width 6 height 6
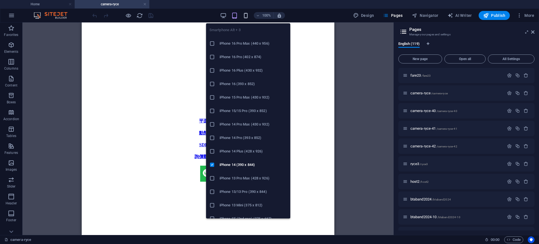
click at [246, 15] on icon "button" at bounding box center [246, 15] width 6 height 6
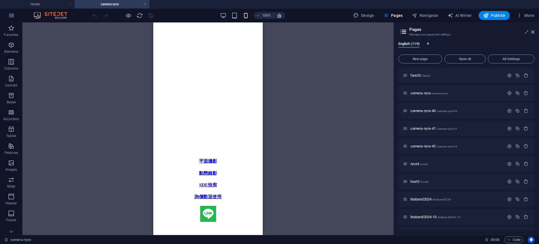
scroll to position [100, 0]
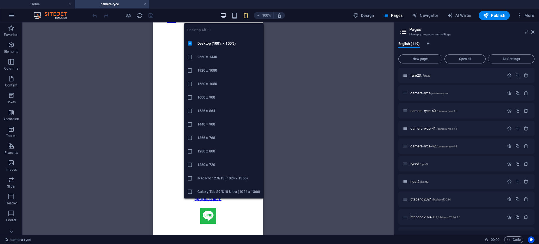
click at [224, 15] on icon "button" at bounding box center [223, 15] width 6 height 6
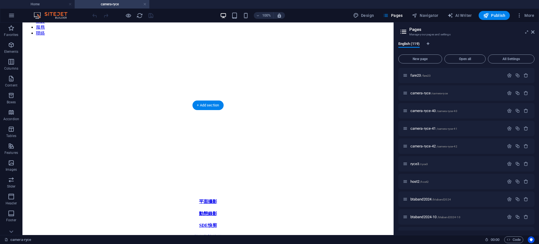
drag, startPoint x: 362, startPoint y: 157, endPoint x: 393, endPoint y: 91, distance: 72.4
click at [535, 31] on icon at bounding box center [533, 32] width 3 height 4
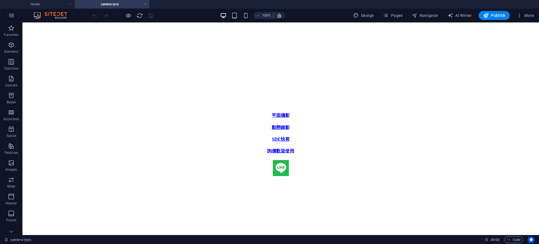
scroll to position [186, 0]
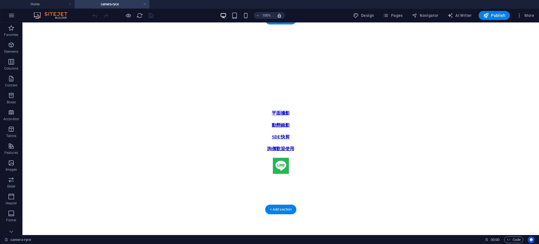
click at [429, 175] on figure at bounding box center [281, 175] width 513 height 0
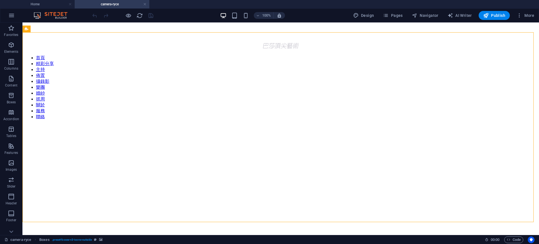
scroll to position [0, 0]
